Goal: Find specific page/section: Find specific page/section

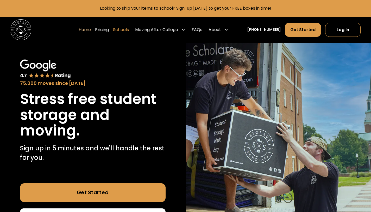
click at [129, 28] on link "Schools" at bounding box center [121, 29] width 16 height 15
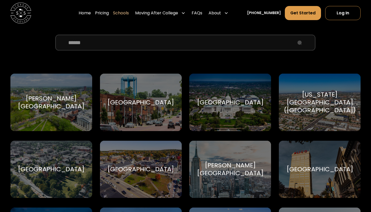
scroll to position [188, 0]
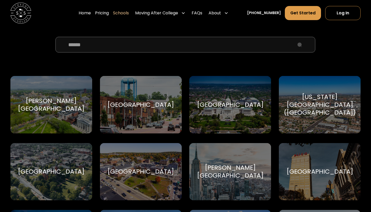
click at [167, 48] on input "School Select Form" at bounding box center [186, 45] width 260 height 16
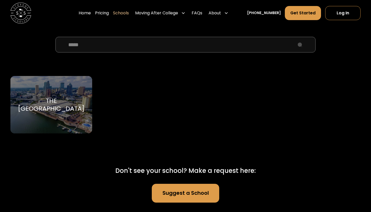
type input "*****"
